Goal: Transaction & Acquisition: Purchase product/service

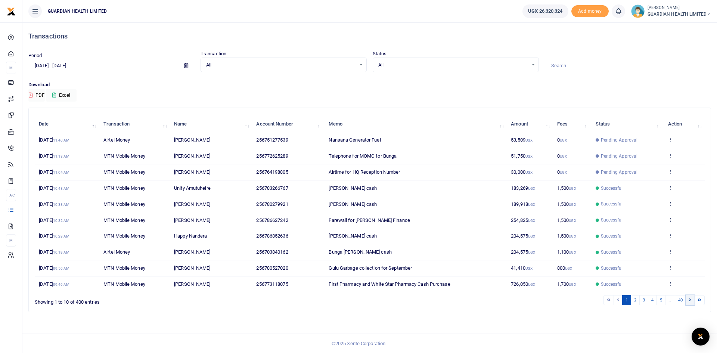
click at [690, 301] on icon at bounding box center [690, 300] width 2 height 4
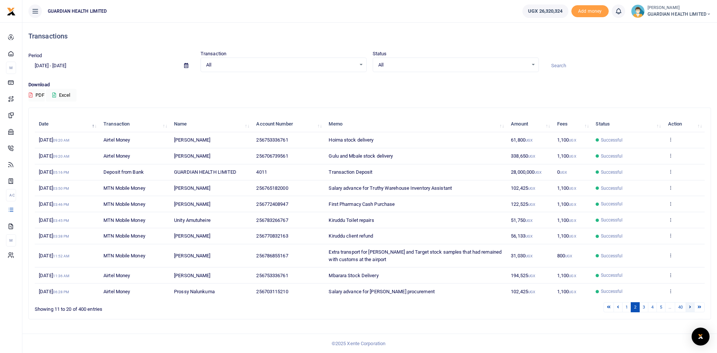
click at [690, 304] on link at bounding box center [690, 307] width 9 height 10
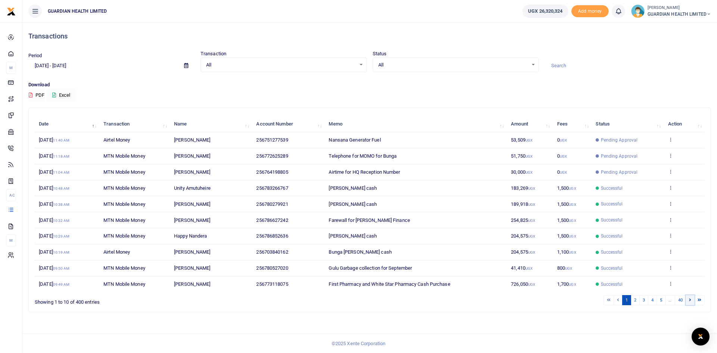
click at [690, 303] on link at bounding box center [690, 300] width 9 height 10
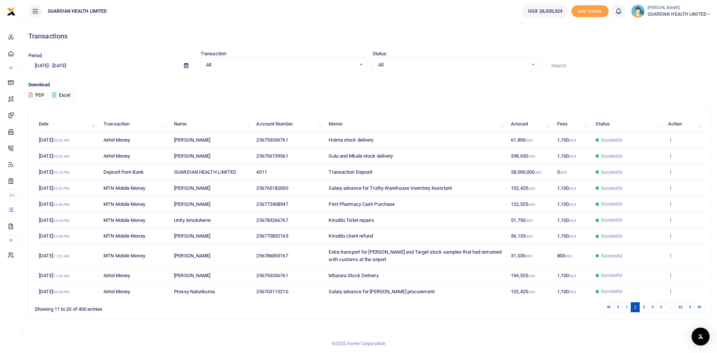
click at [690, 303] on link at bounding box center [690, 307] width 9 height 10
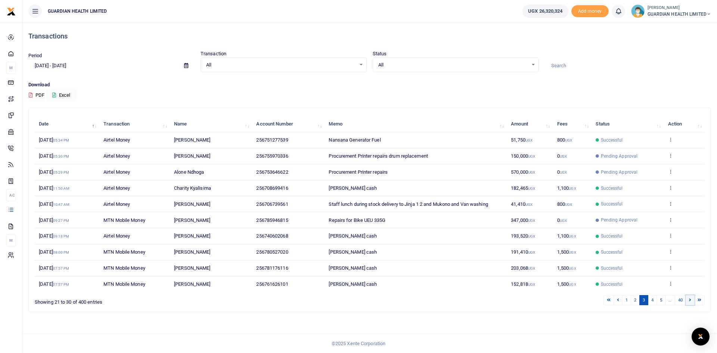
click at [690, 301] on icon at bounding box center [690, 300] width 2 height 4
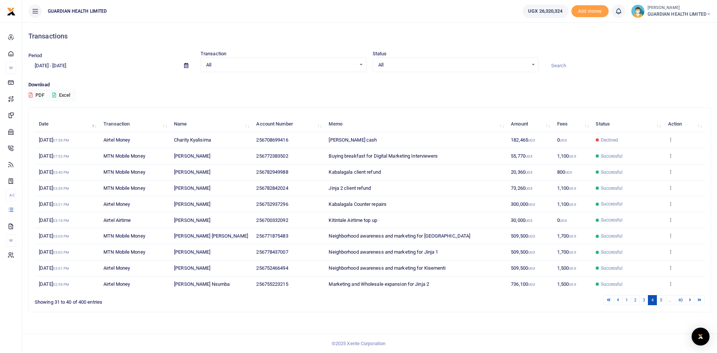
click at [690, 301] on icon at bounding box center [690, 300] width 2 height 4
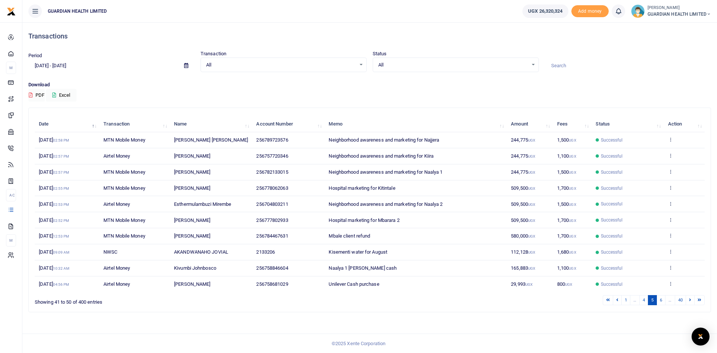
click at [690, 301] on icon at bounding box center [690, 300] width 2 height 4
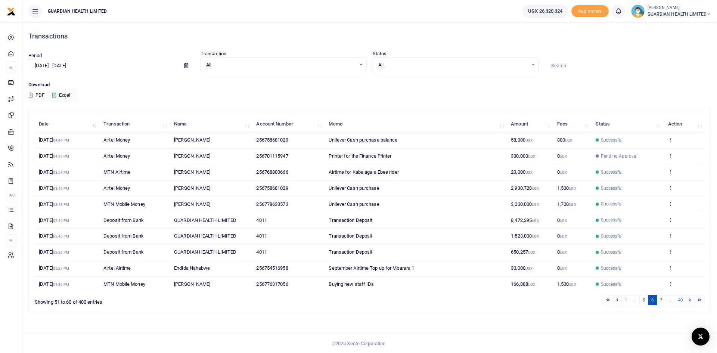
click at [242, 163] on td "[PERSON_NAME]" at bounding box center [211, 156] width 82 height 16
click at [670, 155] on icon at bounding box center [670, 155] width 5 height 5
click at [646, 182] on link "Send again" at bounding box center [643, 185] width 59 height 10
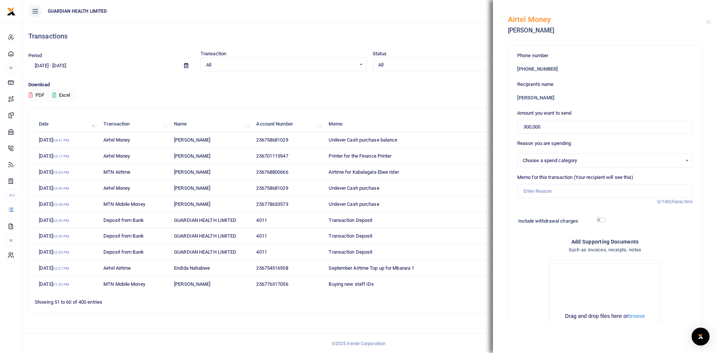
select select "5429"
click at [556, 192] on input "Memo for this transaction (Your recipient will see this)" at bounding box center [605, 191] width 176 height 14
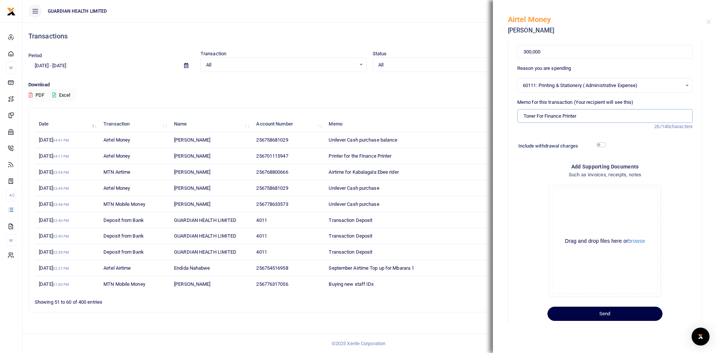
scroll to position [90, 0]
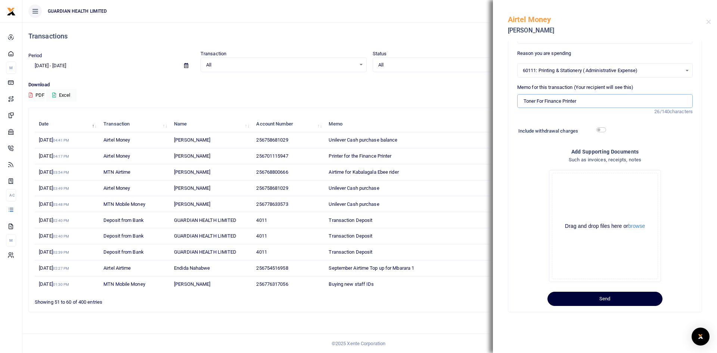
type input "Toner For Finance Printer"
click at [615, 299] on button "Send" at bounding box center [605, 299] width 115 height 14
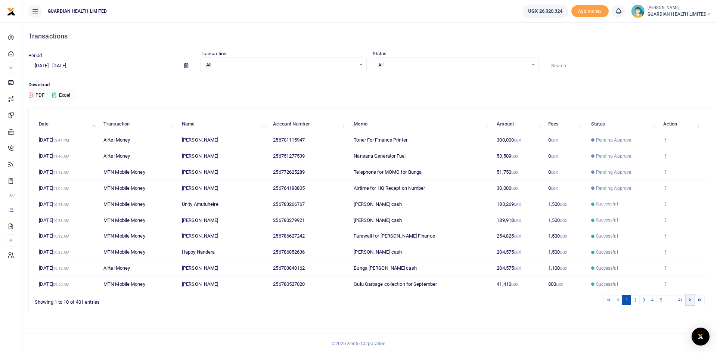
click at [690, 299] on icon at bounding box center [690, 300] width 2 height 4
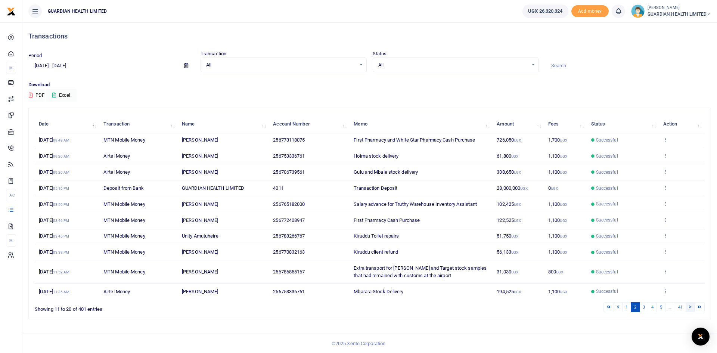
click at [692, 308] on link at bounding box center [690, 307] width 9 height 10
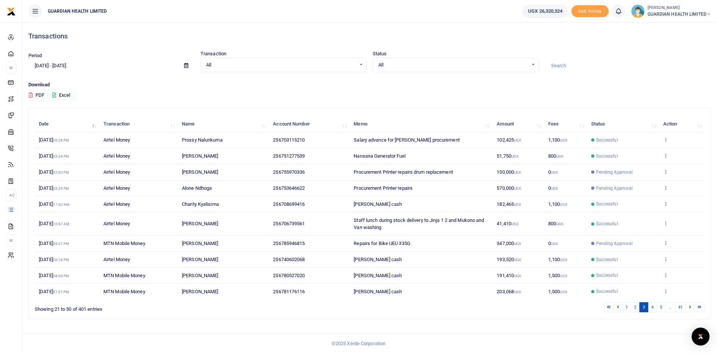
click at [692, 308] on link at bounding box center [690, 307] width 9 height 10
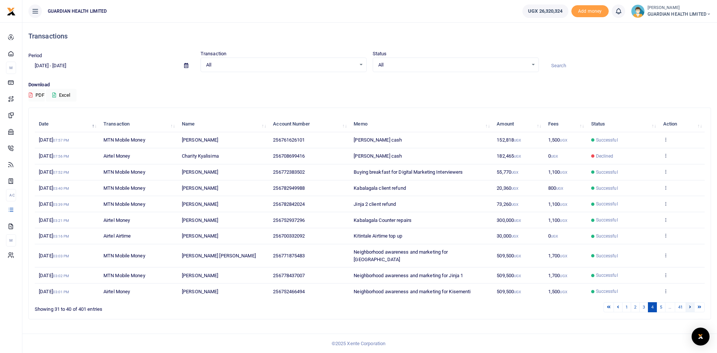
click at [690, 305] on icon at bounding box center [690, 307] width 2 height 4
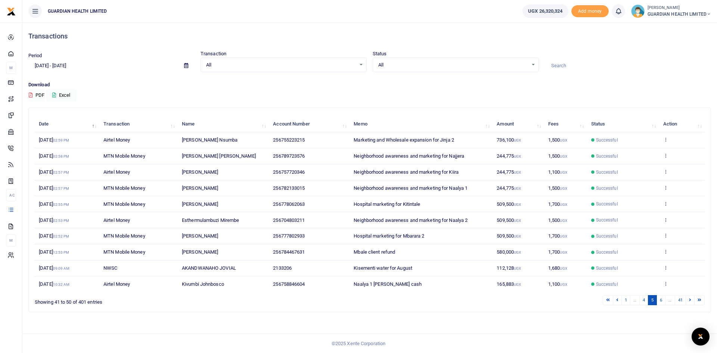
click at [690, 301] on icon at bounding box center [690, 300] width 2 height 4
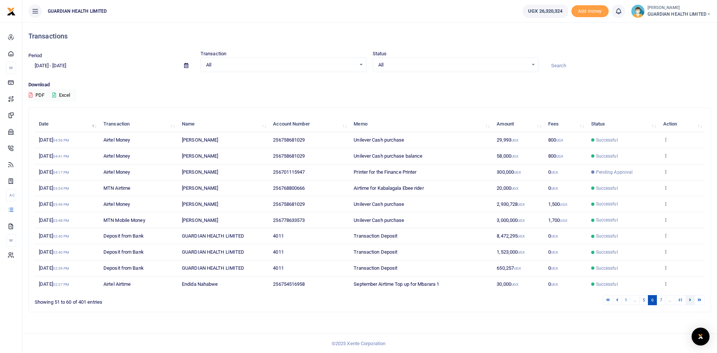
click at [689, 301] on link at bounding box center [690, 300] width 9 height 10
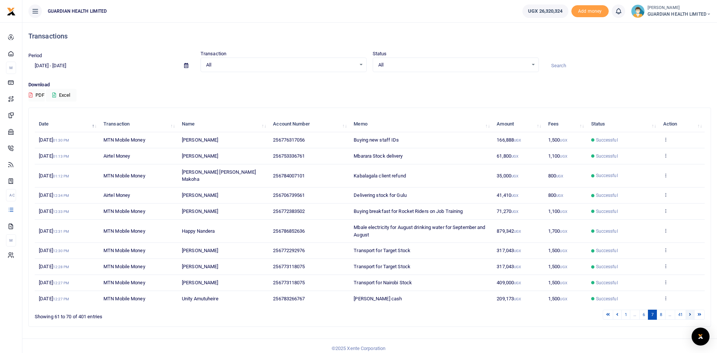
click at [689, 312] on icon at bounding box center [690, 314] width 2 height 4
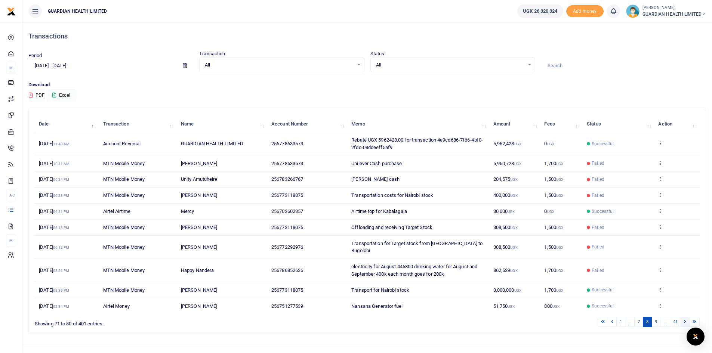
click at [682, 317] on link at bounding box center [684, 322] width 9 height 10
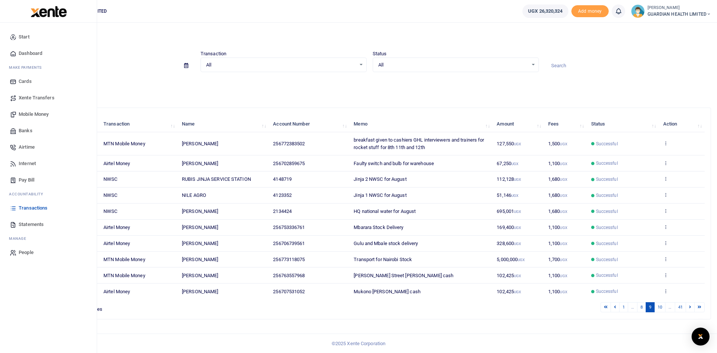
click at [42, 113] on span "Mobile Money" at bounding box center [34, 114] width 30 height 7
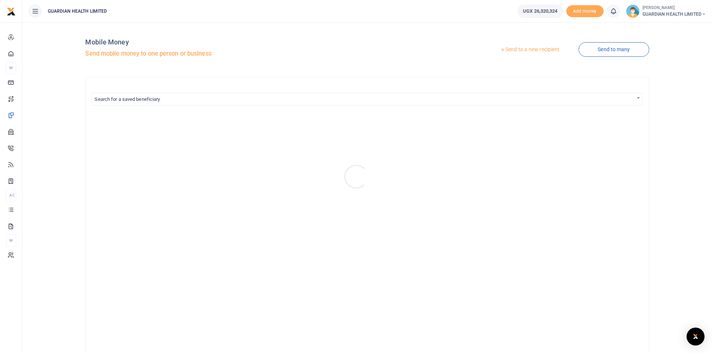
click at [523, 50] on div at bounding box center [356, 176] width 712 height 353
click at [528, 49] on link "Send to a new recipient" at bounding box center [530, 49] width 98 height 13
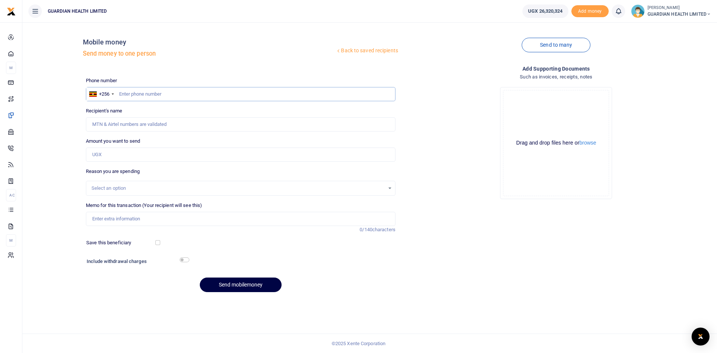
paste input "782388591"
click at [118, 95] on input "782388591" at bounding box center [241, 94] width 310 height 14
type input "782388591"
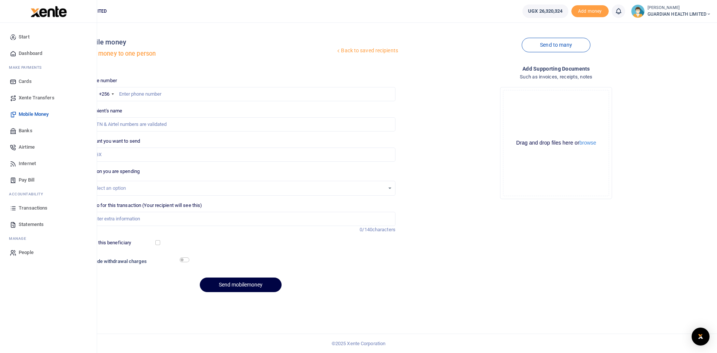
click at [34, 52] on span "Dashboard" at bounding box center [31, 53] width 24 height 7
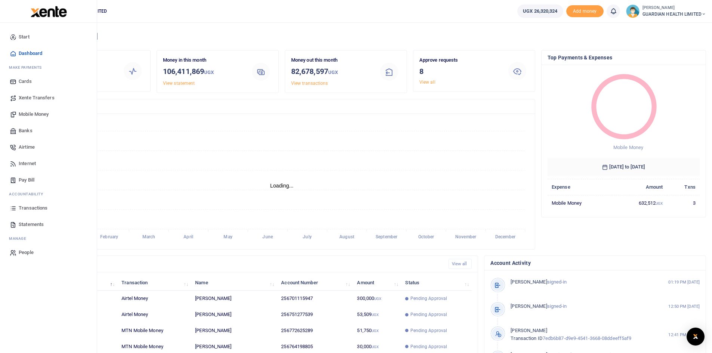
click at [29, 115] on span "Mobile Money" at bounding box center [34, 114] width 30 height 7
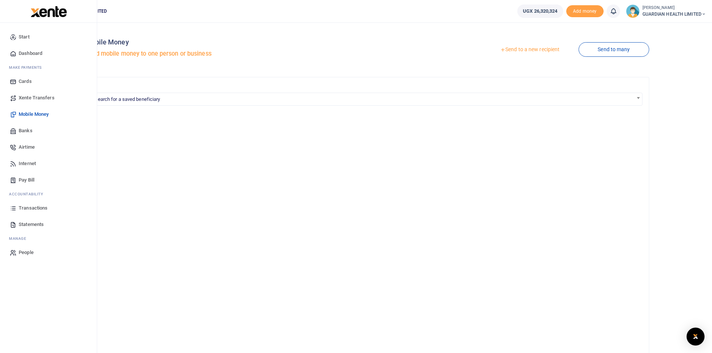
click at [33, 207] on span "Transactions" at bounding box center [33, 207] width 29 height 7
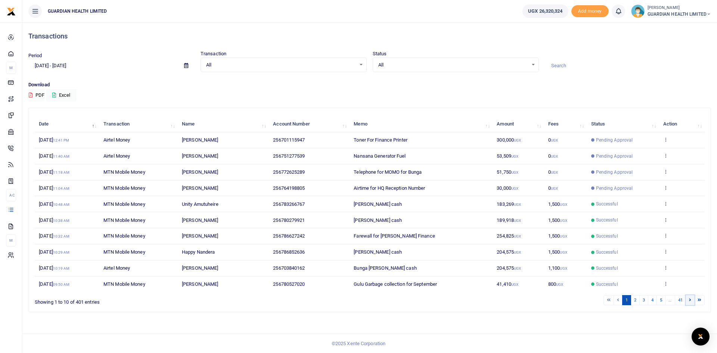
click at [690, 300] on icon at bounding box center [690, 300] width 2 height 4
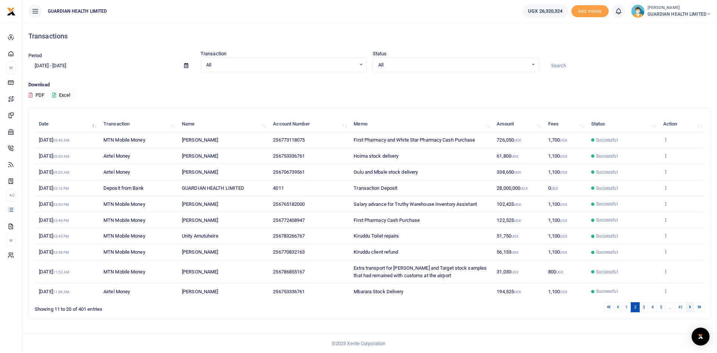
click at [689, 307] on icon at bounding box center [690, 307] width 2 height 4
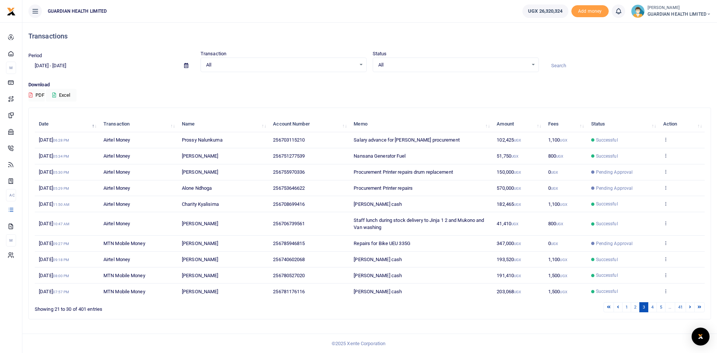
click at [689, 307] on icon at bounding box center [690, 307] width 2 height 4
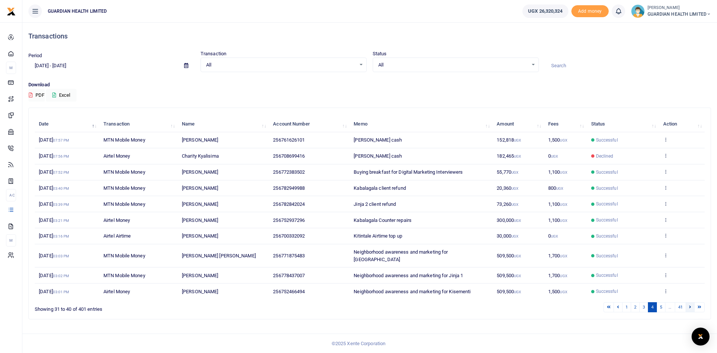
click at [692, 302] on link at bounding box center [690, 307] width 9 height 10
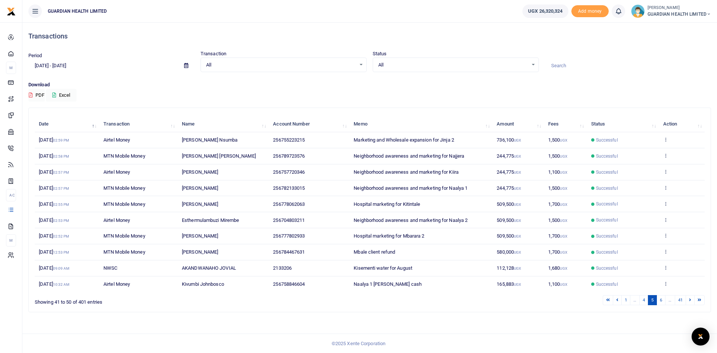
click at [692, 301] on link at bounding box center [690, 300] width 9 height 10
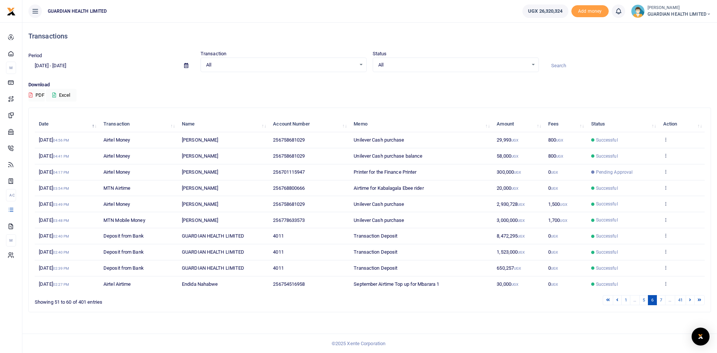
click at [692, 301] on link at bounding box center [690, 300] width 9 height 10
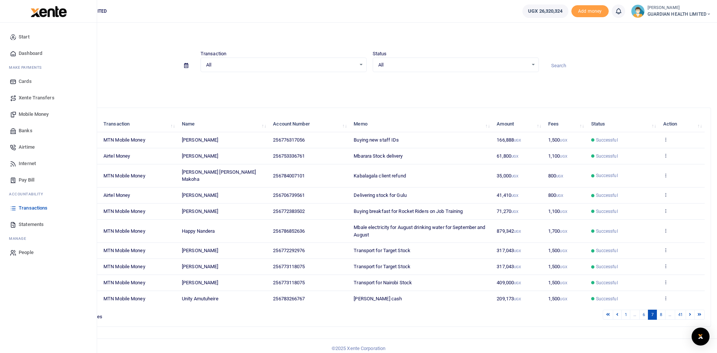
click at [39, 112] on span "Mobile Money" at bounding box center [34, 114] width 30 height 7
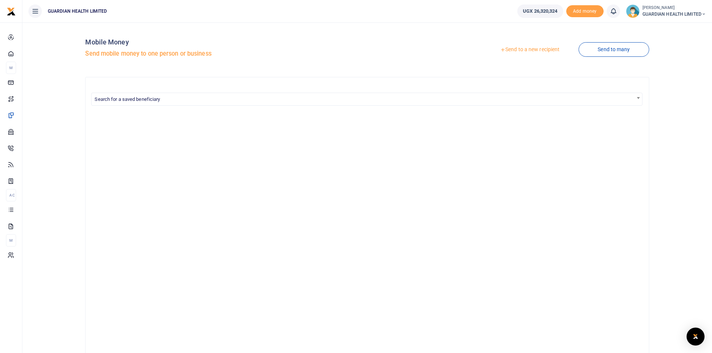
click at [517, 50] on div at bounding box center [356, 176] width 712 height 353
click at [512, 50] on link "Send to a new recipient" at bounding box center [530, 49] width 98 height 13
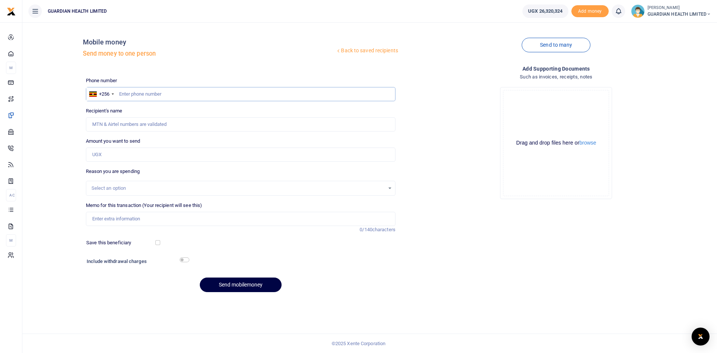
drag, startPoint x: 173, startPoint y: 95, endPoint x: 134, endPoint y: 98, distance: 38.6
click at [134, 98] on input "text" at bounding box center [241, 94] width 310 height 14
paste input "782388591"
type input "782388591"
click at [118, 93] on input "782388591" at bounding box center [241, 94] width 310 height 14
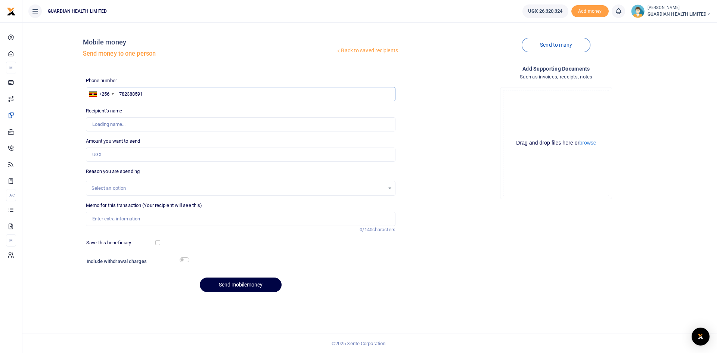
type input "[PERSON_NAME]"
type input "782388591"
click at [134, 158] on input "Amount you want to send" at bounding box center [241, 155] width 310 height 14
type input "98,000"
click at [119, 219] on input "Memo for this transaction (Your recipient will see this)" at bounding box center [241, 219] width 310 height 14
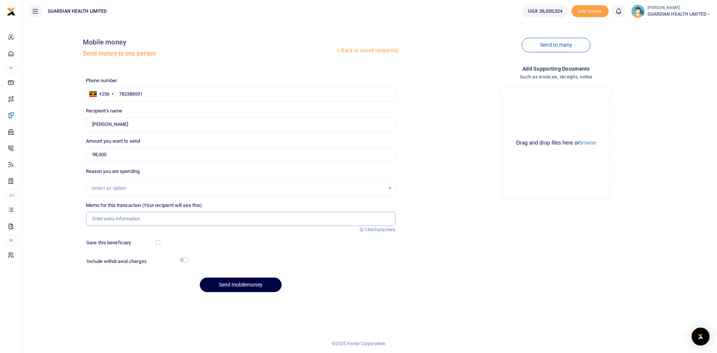
paste input "Creation of space for imports"
type input "Creation of space for imports"
click at [160, 242] on input "checkbox" at bounding box center [157, 242] width 5 height 5
checkbox input "true"
click at [186, 260] on input "checkbox" at bounding box center [185, 259] width 10 height 5
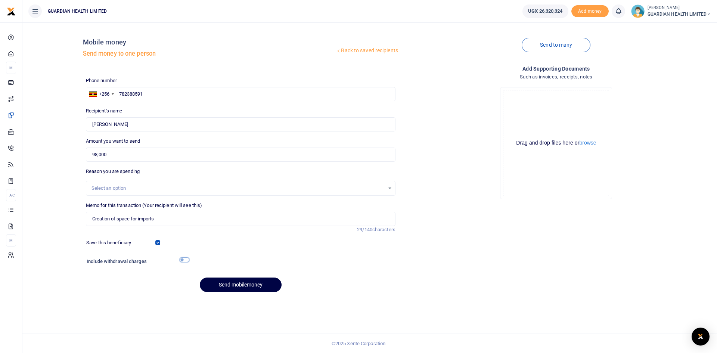
checkbox input "true"
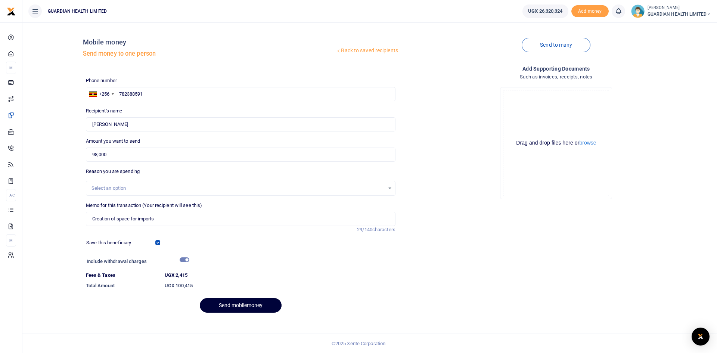
click at [235, 306] on button "Send mobilemoney" at bounding box center [241, 305] width 82 height 15
